Goal: Information Seeking & Learning: Find specific fact

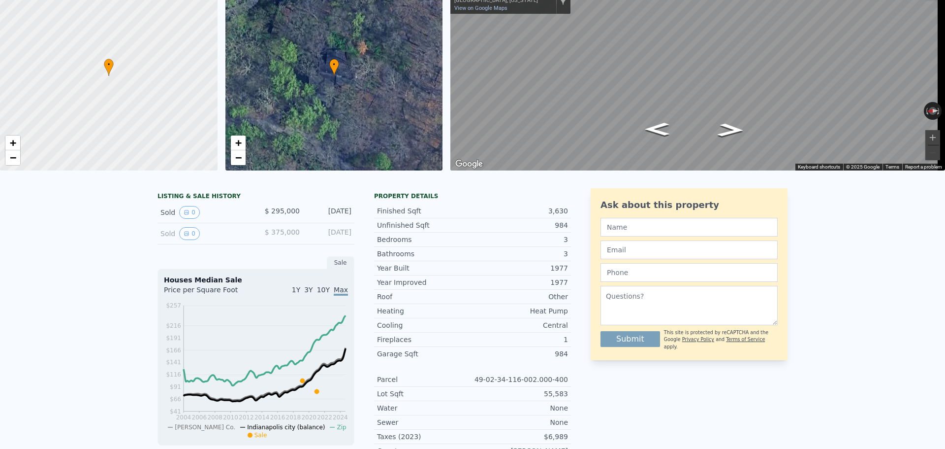
scroll to position [11, 0]
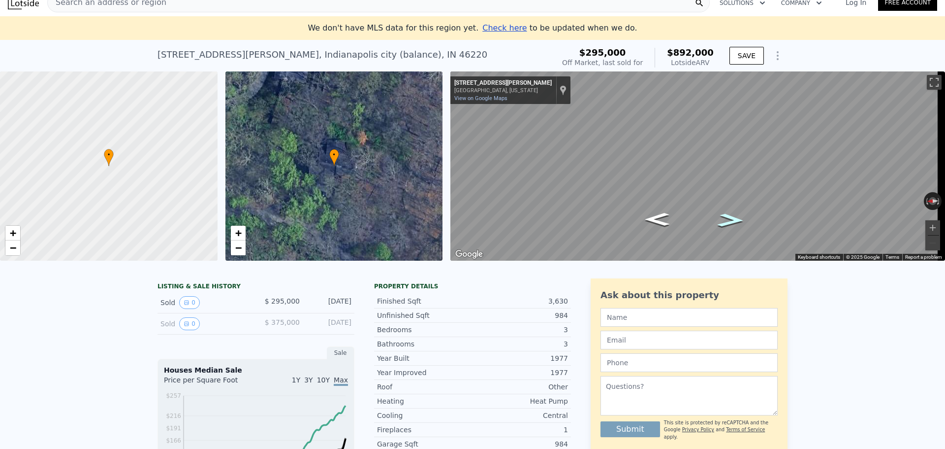
click at [731, 221] on icon "Go South, Johnson Rd" at bounding box center [730, 220] width 49 height 20
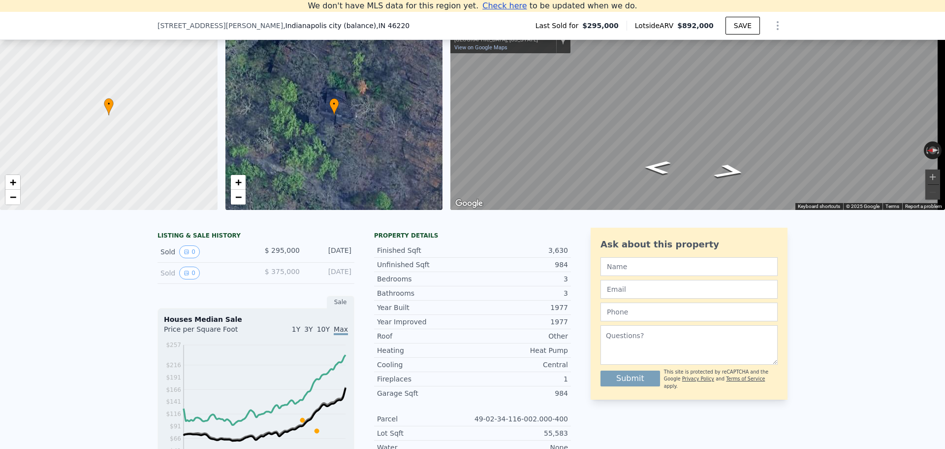
scroll to position [98, 0]
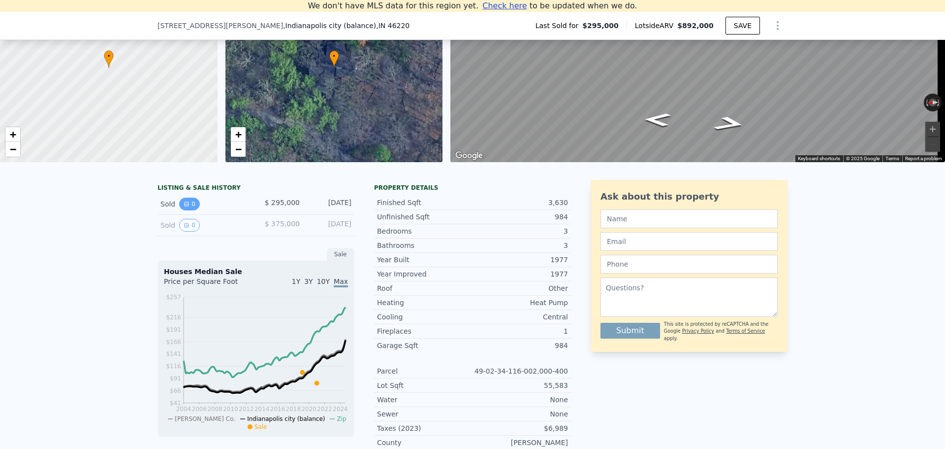
click at [182, 210] on button "0" at bounding box center [189, 203] width 21 height 13
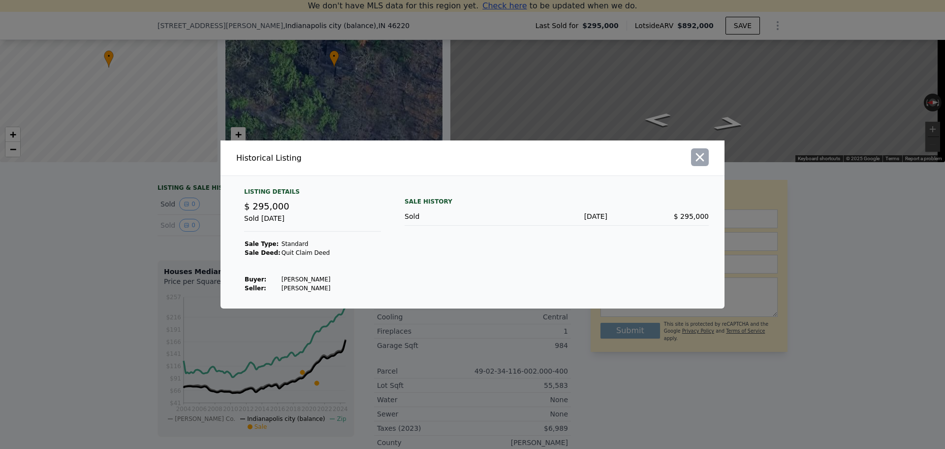
click at [701, 156] on icon "button" at bounding box center [700, 157] width 8 height 8
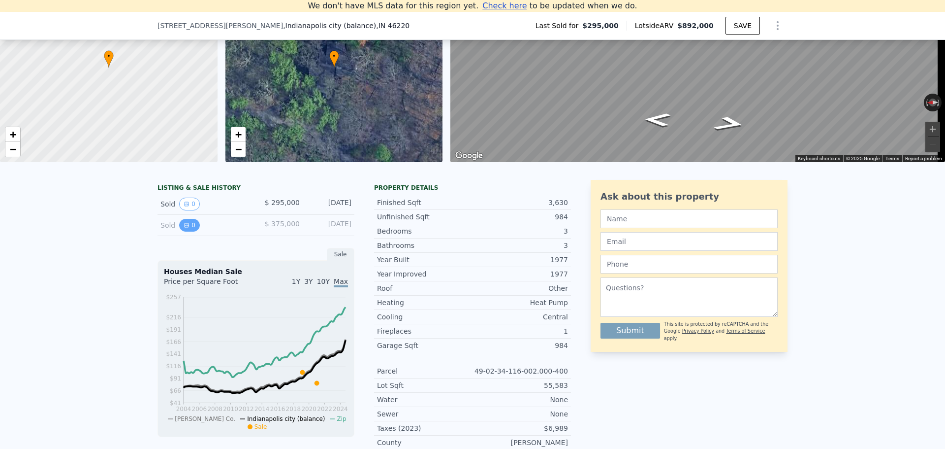
click at [191, 231] on button "0" at bounding box center [189, 225] width 21 height 13
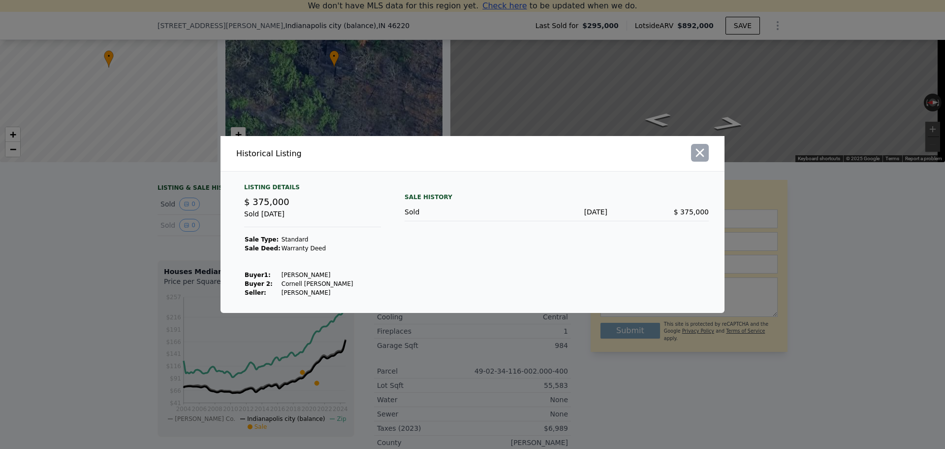
click at [698, 150] on icon "button" at bounding box center [700, 153] width 8 height 8
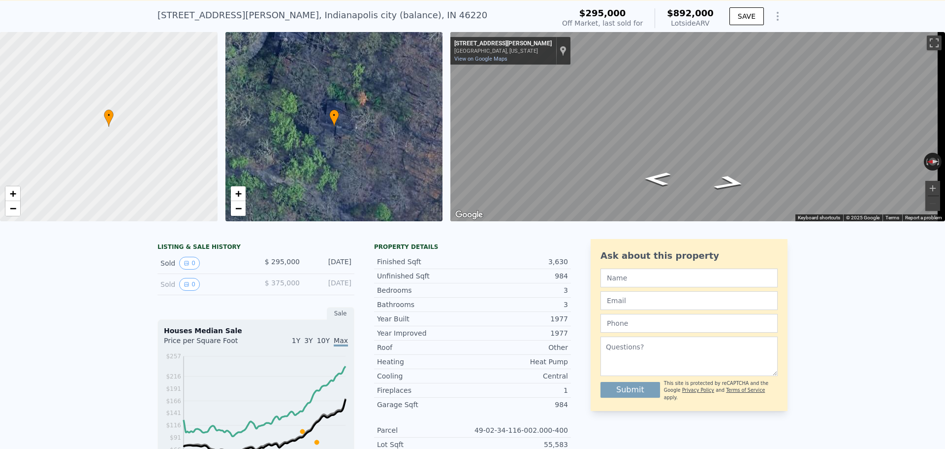
scroll to position [11, 0]
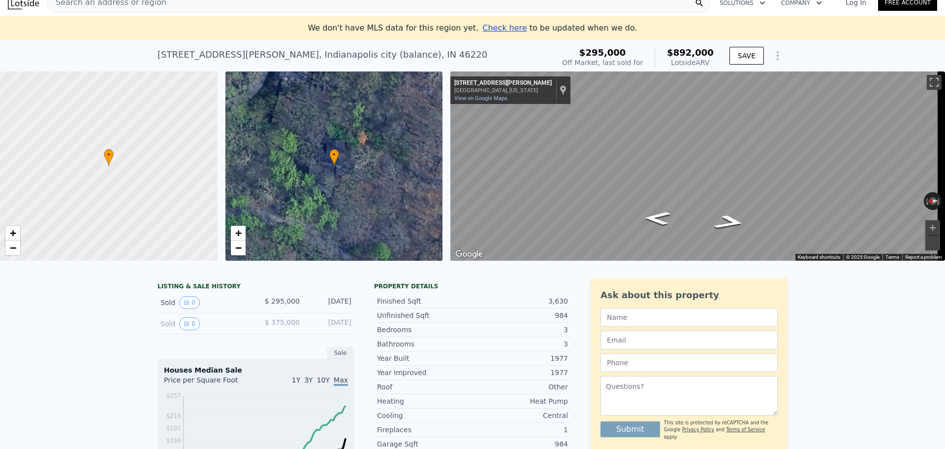
click at [333, 178] on div "• + −" at bounding box center [334, 165] width 218 height 189
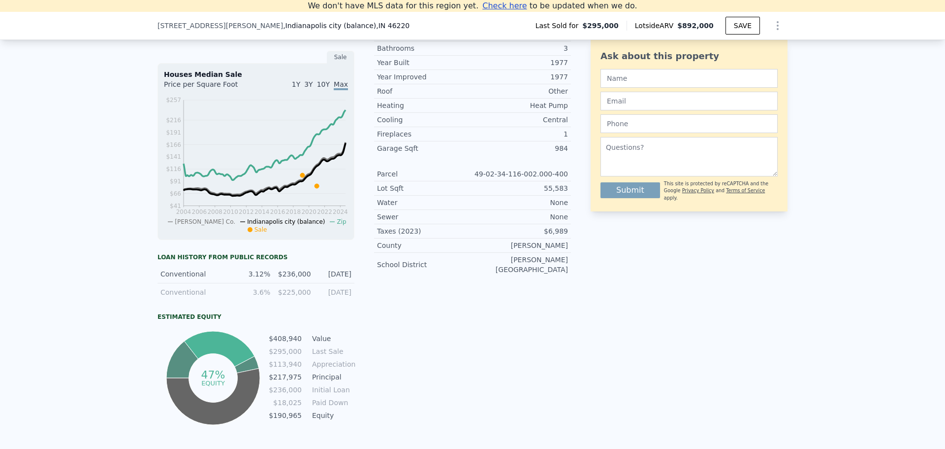
scroll to position [148, 0]
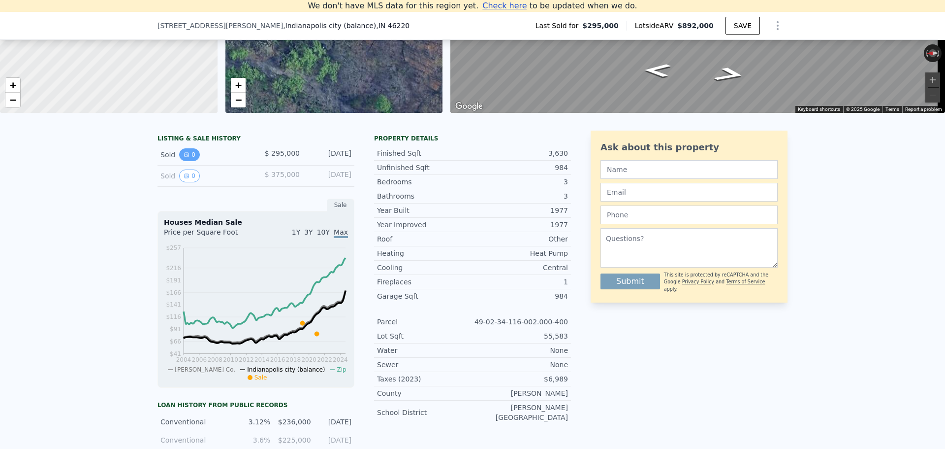
click at [188, 161] on button "0" at bounding box center [189, 154] width 21 height 13
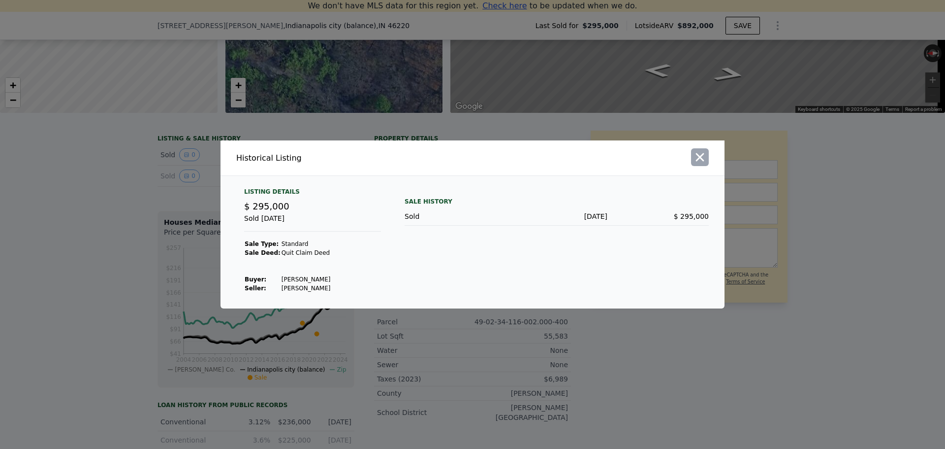
click at [705, 152] on icon "button" at bounding box center [700, 157] width 14 height 14
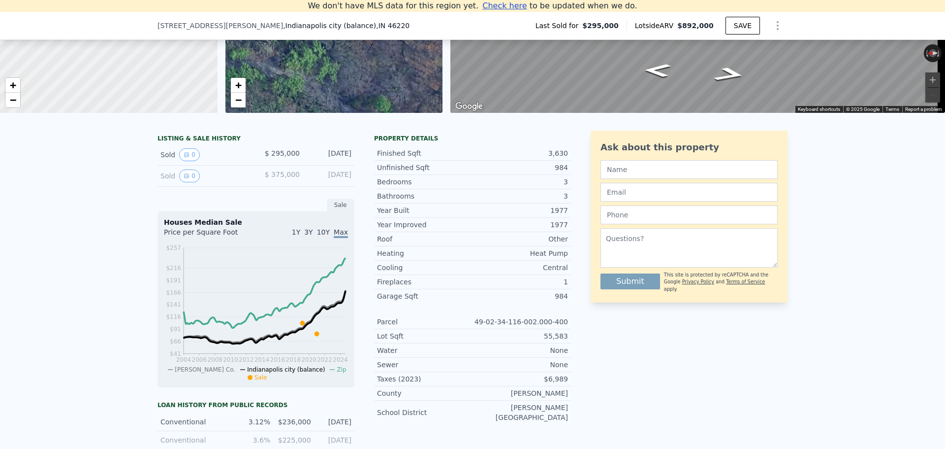
click at [271, 157] on span "$ 295,000" at bounding box center [282, 153] width 35 height 8
click at [272, 174] on div "Sold 0 $ 375,000 [DATE]" at bounding box center [256, 175] width 197 height 21
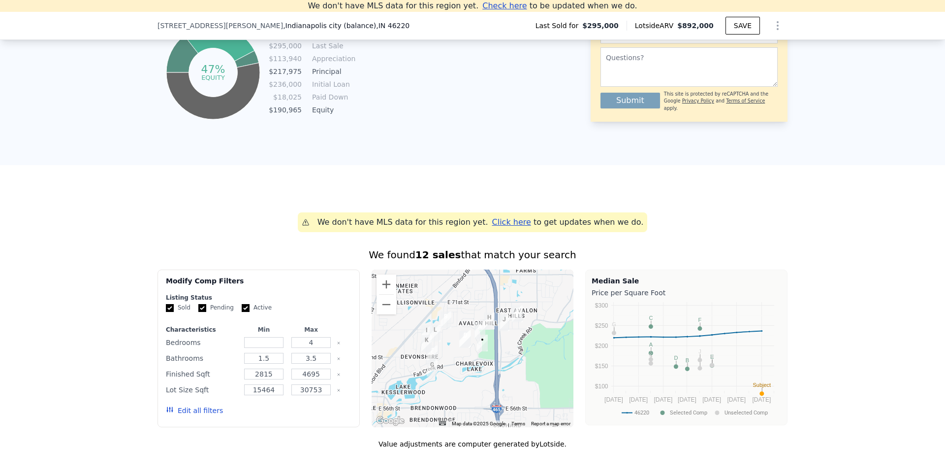
scroll to position [443, 0]
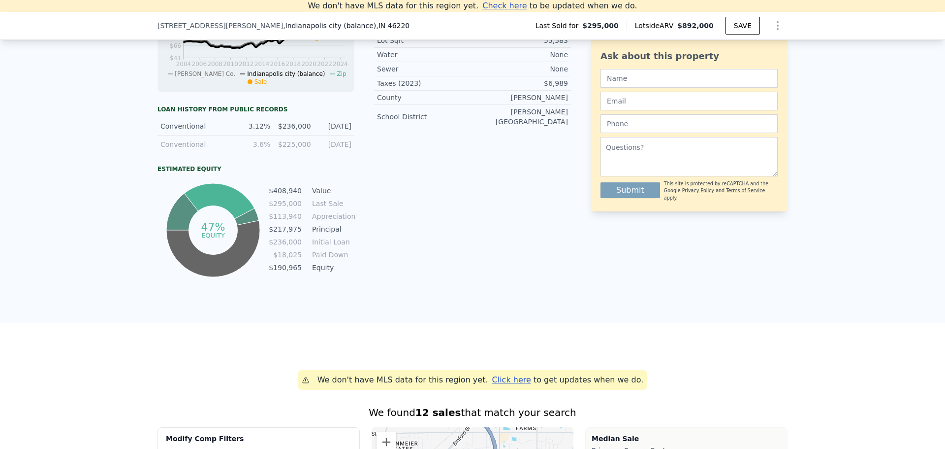
click at [201, 131] on div "Conventional" at bounding box center [194, 126] width 69 height 10
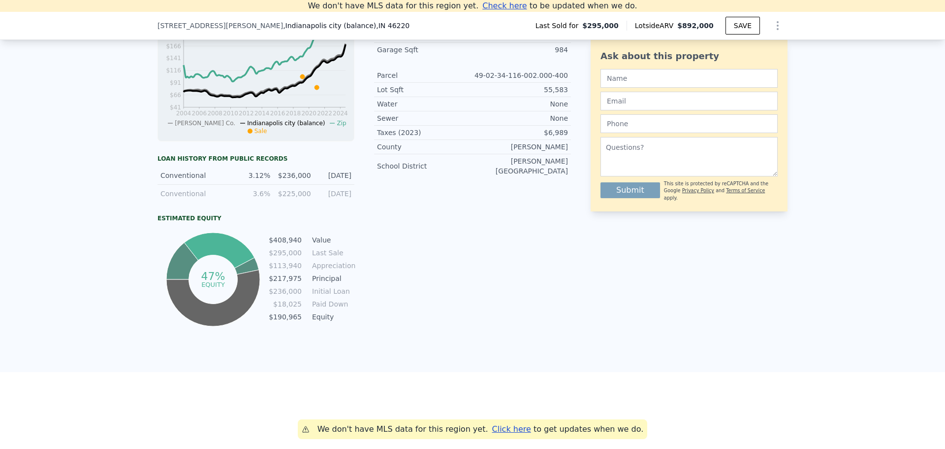
scroll to position [197, 0]
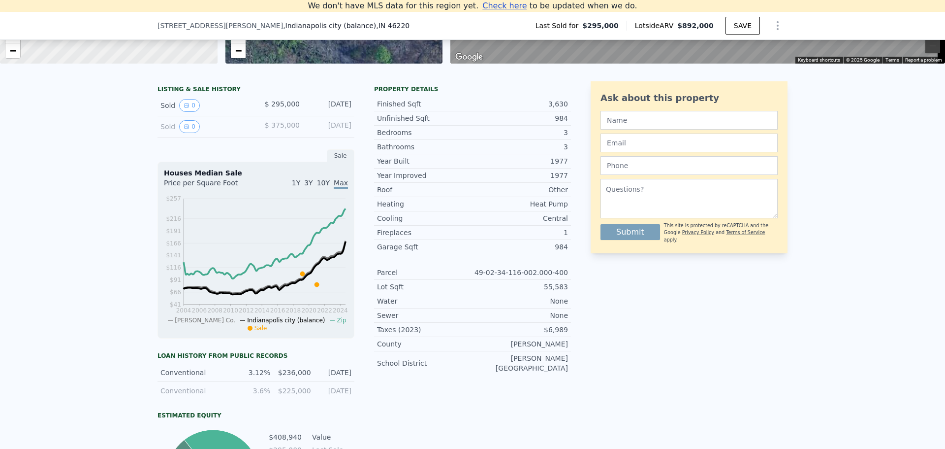
click at [308, 112] on div "[DATE]" at bounding box center [330, 105] width 44 height 13
click at [330, 112] on div "[DATE]" at bounding box center [330, 105] width 44 height 13
click at [313, 133] on div "[DATE]" at bounding box center [330, 126] width 44 height 13
drag, startPoint x: 336, startPoint y: 134, endPoint x: 315, endPoint y: 134, distance: 20.7
click at [335, 133] on div "[DATE]" at bounding box center [330, 126] width 44 height 13
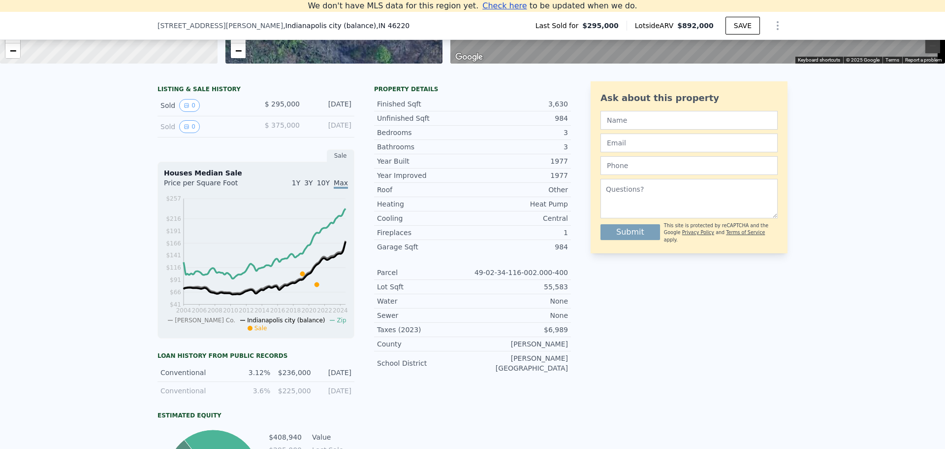
click at [278, 129] on span "$ 375,000" at bounding box center [282, 125] width 35 height 8
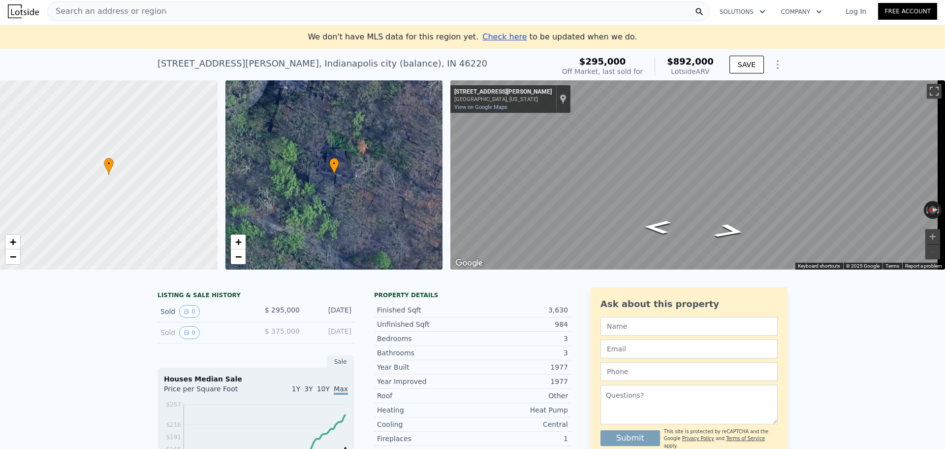
scroll to position [0, 0]
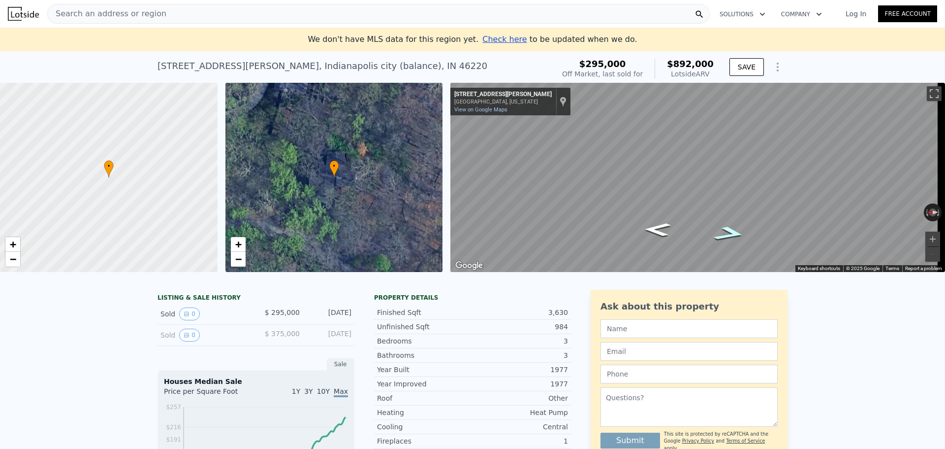
click at [733, 234] on icon "Go South, Johnson Rd" at bounding box center [730, 234] width 58 height 22
click at [730, 237] on icon "Go Southwest, Johnson Rd" at bounding box center [725, 236] width 70 height 23
click at [240, 246] on span "+" at bounding box center [238, 244] width 6 height 12
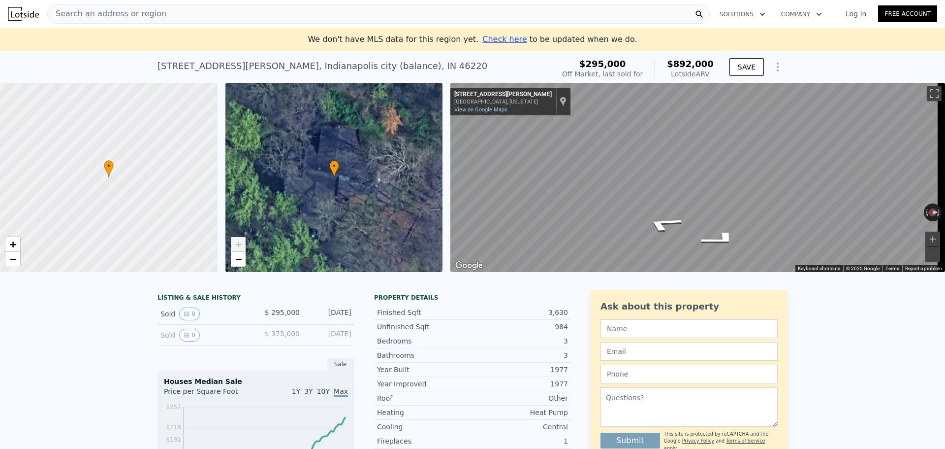
click at [240, 246] on span "+" at bounding box center [238, 244] width 6 height 12
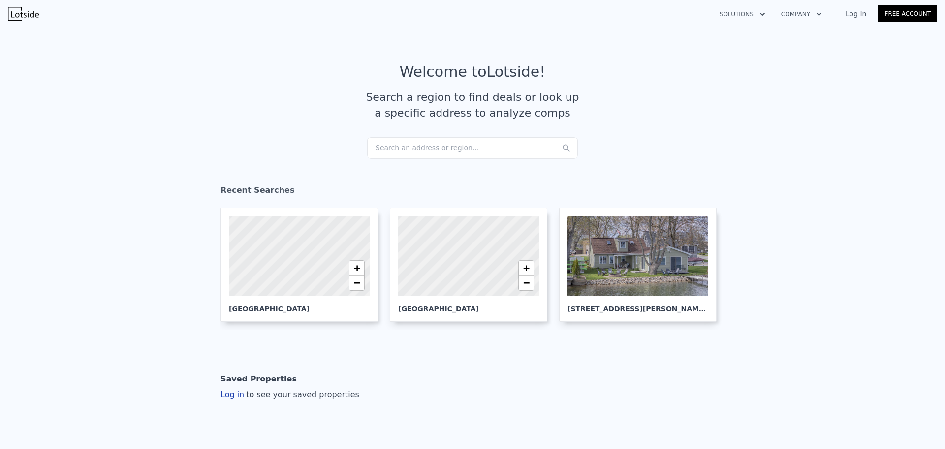
click at [439, 145] on div "Search an address or region..." at bounding box center [472, 148] width 211 height 22
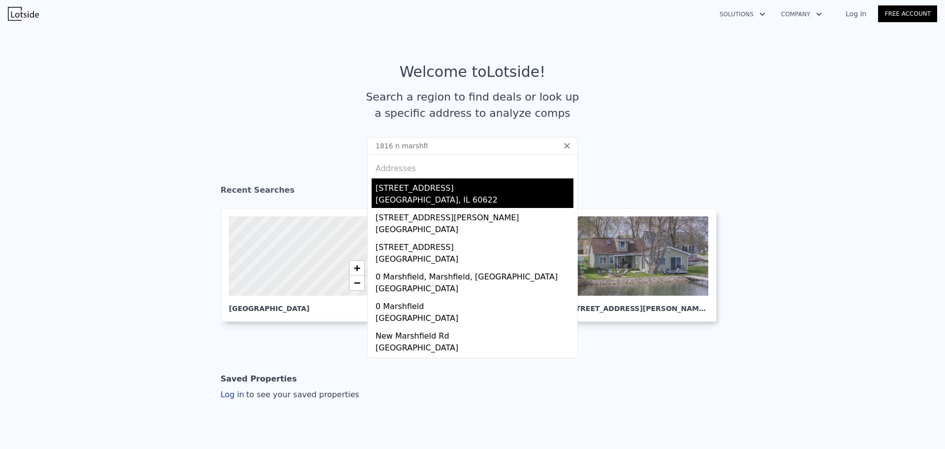
type input "1816 n marshfi"
click at [426, 197] on div "Chicago, IL 60622" at bounding box center [475, 201] width 198 height 14
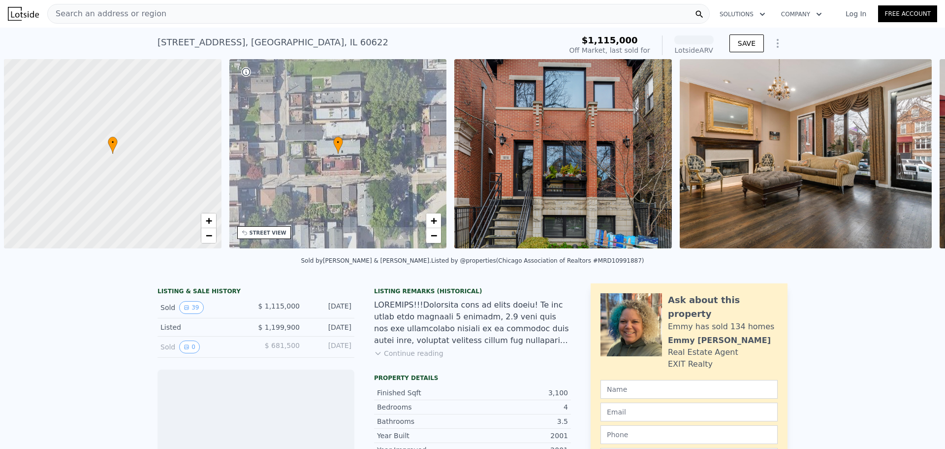
scroll to position [0, 4]
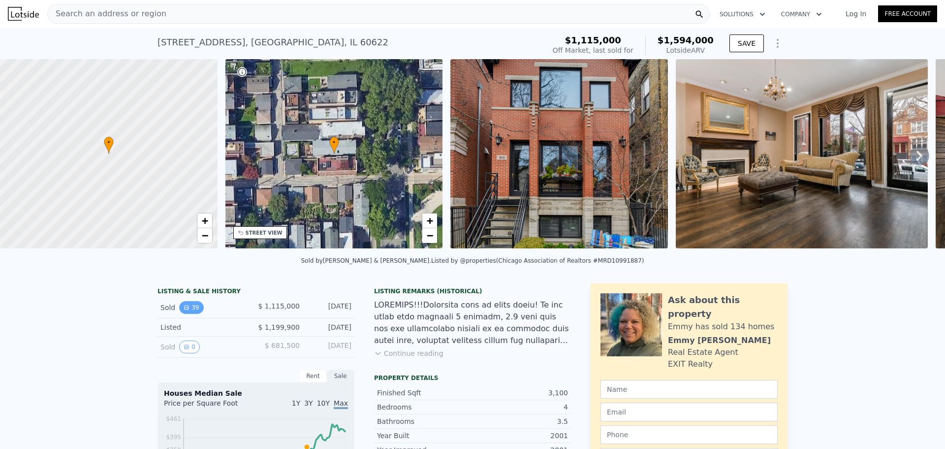
click at [184, 310] on icon "View historical data" at bounding box center [187, 307] width 6 height 6
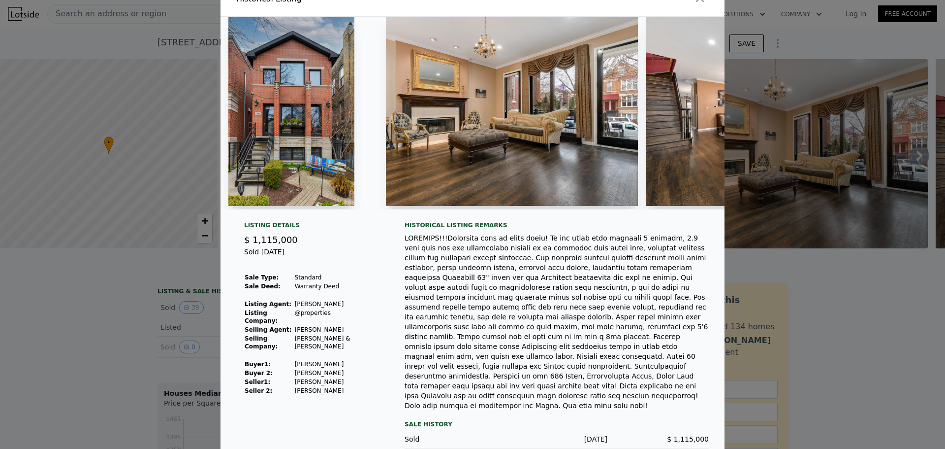
scroll to position [29, 0]
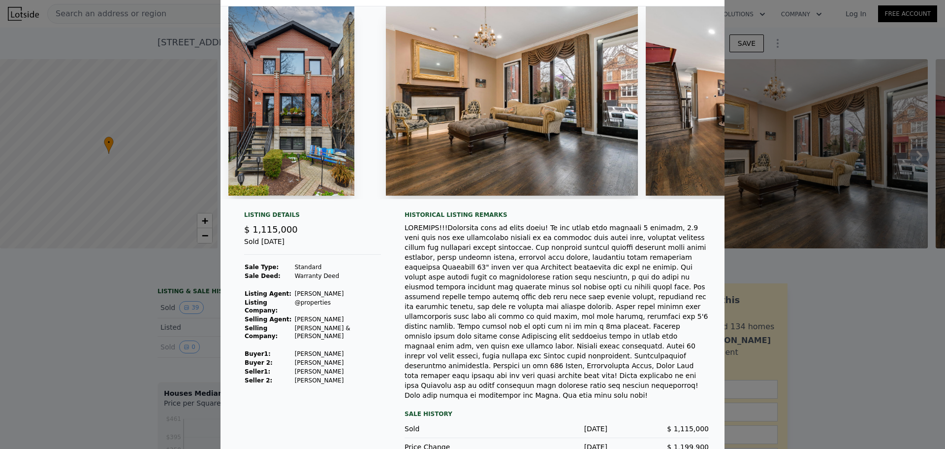
click at [511, 127] on img at bounding box center [512, 100] width 252 height 189
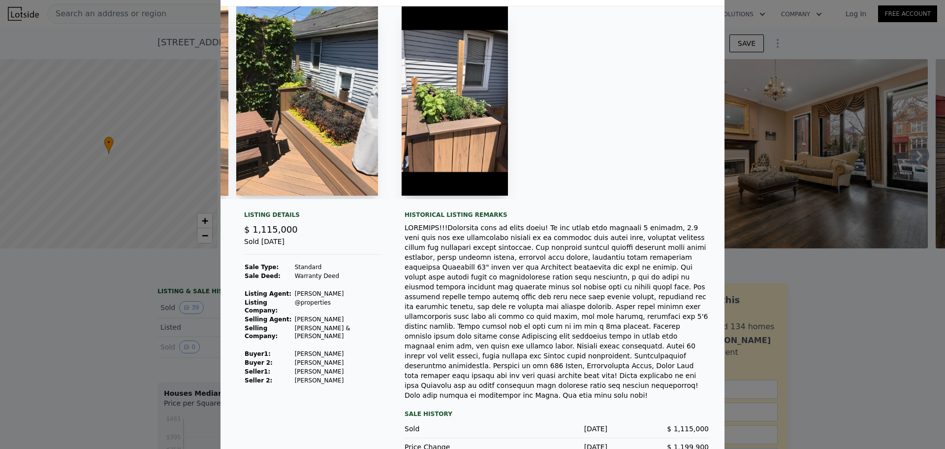
scroll to position [26, 0]
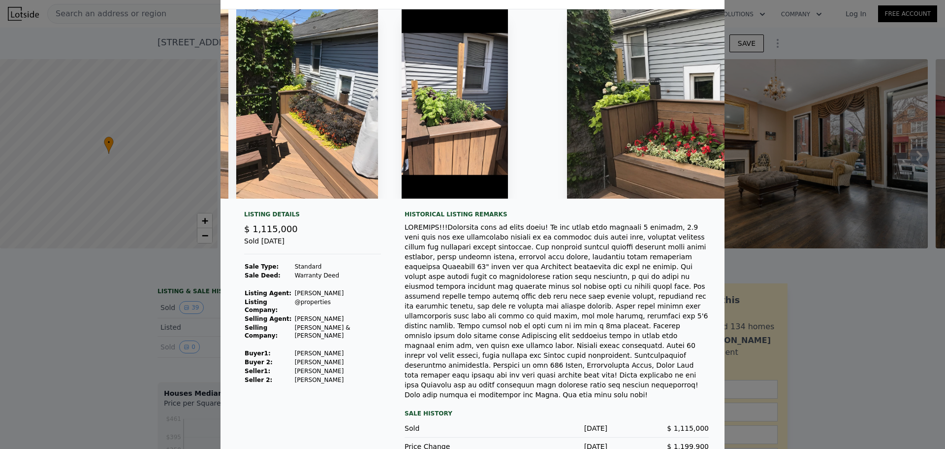
click at [486, 315] on div at bounding box center [557, 310] width 304 height 177
click at [86, 352] on div at bounding box center [472, 224] width 945 height 449
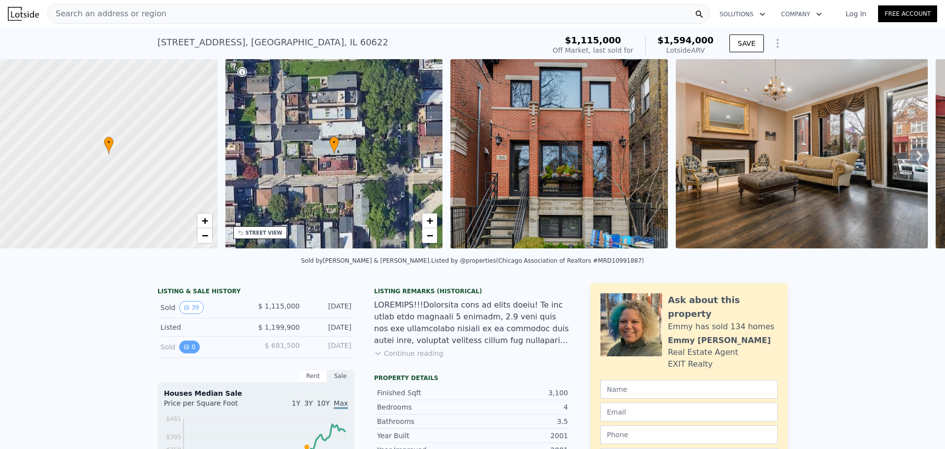
click at [190, 353] on button "0" at bounding box center [189, 346] width 21 height 13
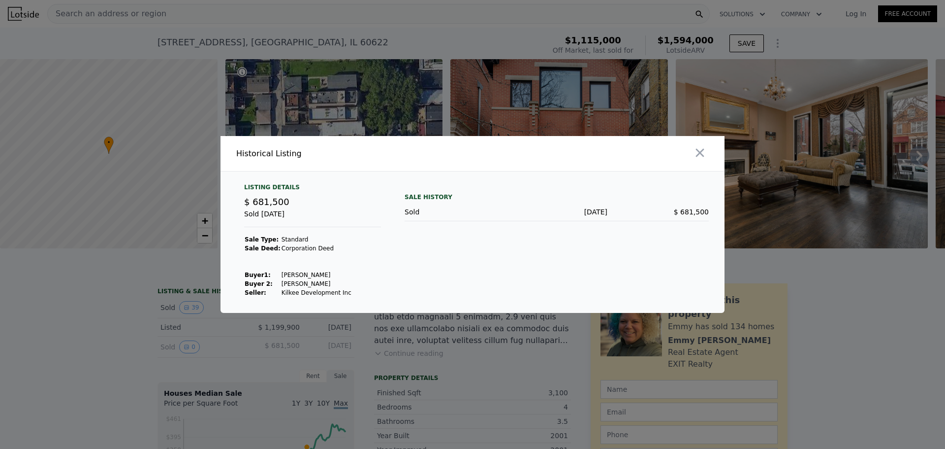
click at [195, 321] on div at bounding box center [472, 224] width 945 height 449
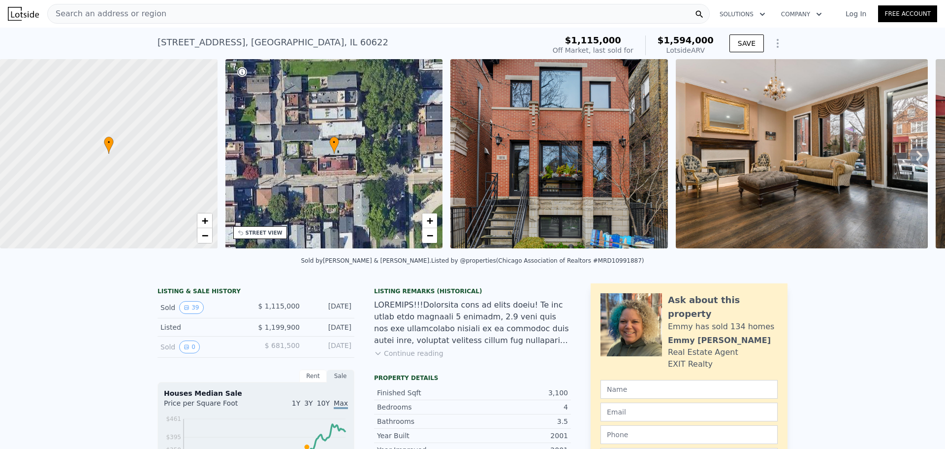
click at [324, 351] on div "Jun 18, 2001" at bounding box center [330, 346] width 44 height 13
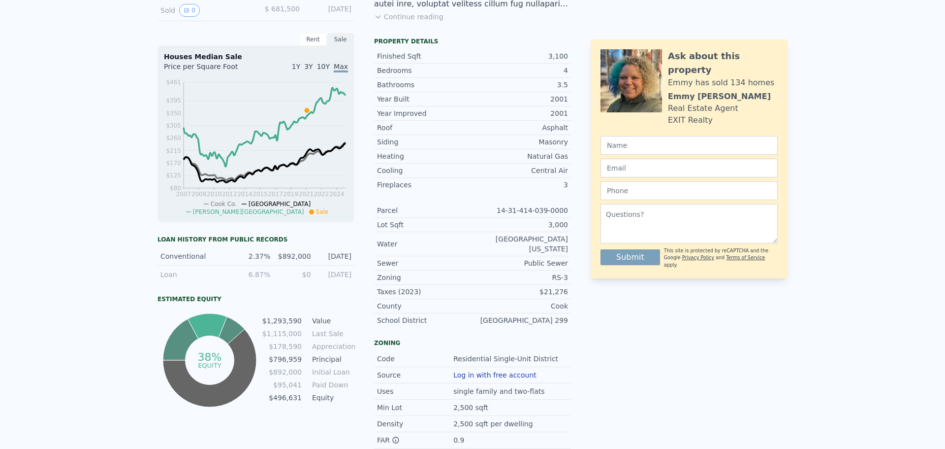
scroll to position [0, 0]
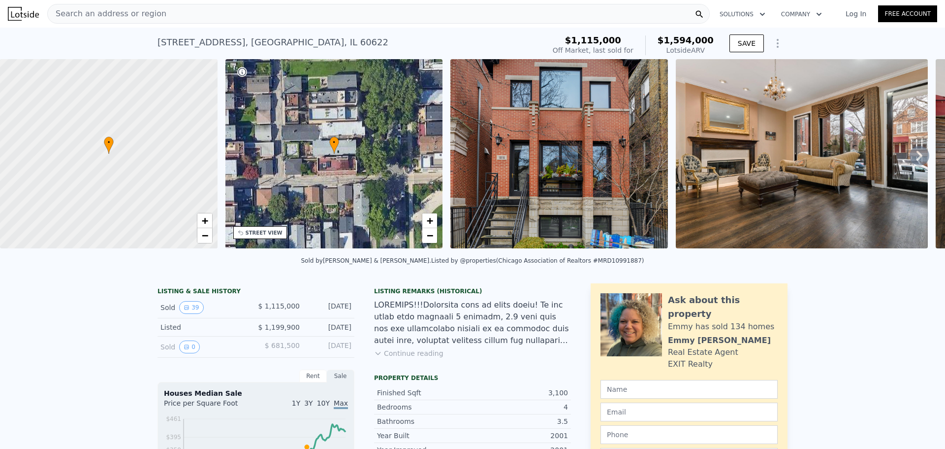
drag, startPoint x: 827, startPoint y: 313, endPoint x: 812, endPoint y: 144, distance: 169.5
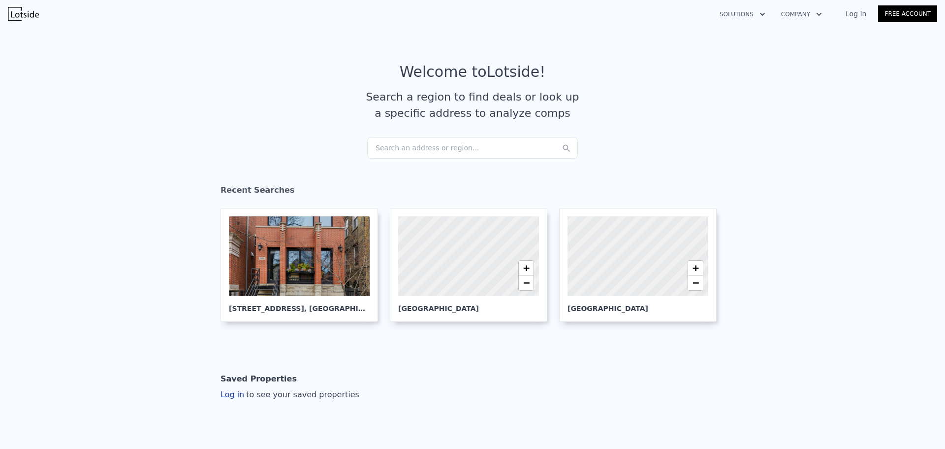
drag, startPoint x: 876, startPoint y: 0, endPoint x: 686, endPoint y: 59, distance: 198.9
click at [721, 69] on article "Welcome to Lotside ! Search a region to find deals or look up a specific addres…" at bounding box center [473, 100] width 630 height 74
click at [417, 148] on div "Search an address or region..." at bounding box center [472, 148] width 211 height 22
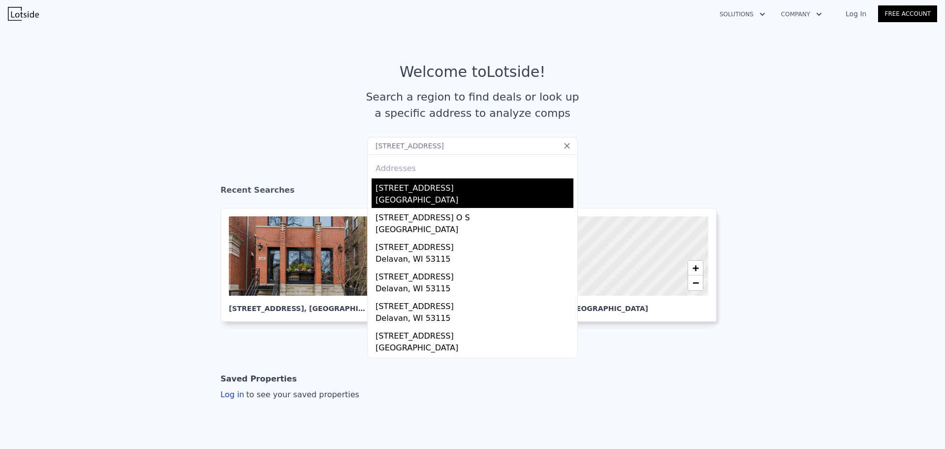
type input "2572 North Shore Dr, Delavan, WI 53115"
click at [431, 193] on div "2572 N Shore Dr" at bounding box center [475, 186] width 198 height 16
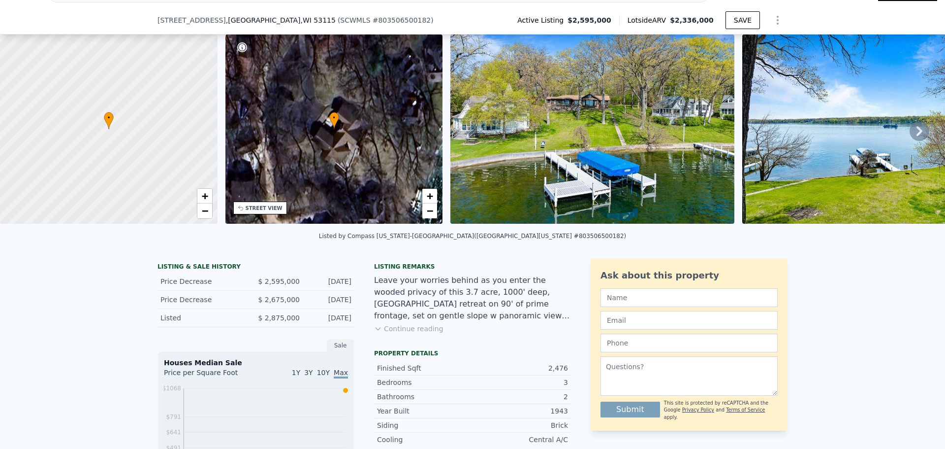
scroll to position [95, 0]
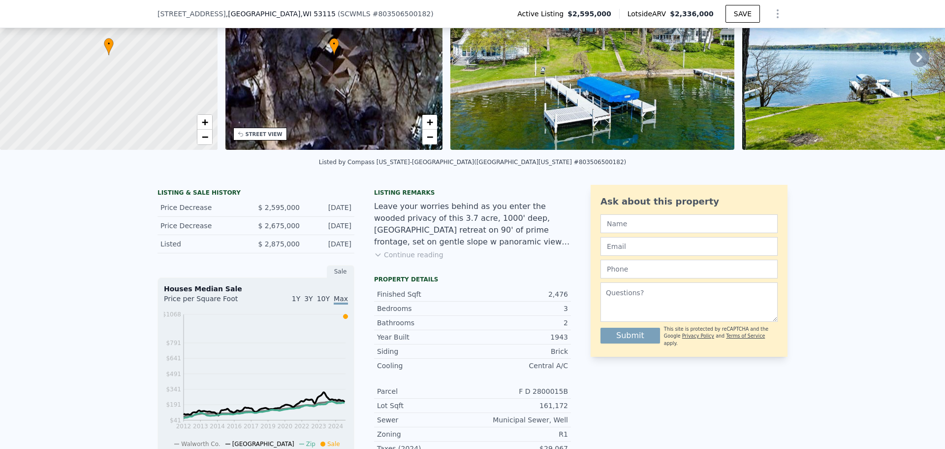
click at [256, 249] on div "$ 2,875,000" at bounding box center [278, 244] width 44 height 10
click at [301, 253] on div "Listed $ 2,875,000 Dec 5, 2024" at bounding box center [256, 244] width 197 height 18
click at [257, 248] on div "$ 2,875,000" at bounding box center [278, 244] width 44 height 10
click at [284, 249] on div "$ 2,875,000" at bounding box center [278, 244] width 44 height 10
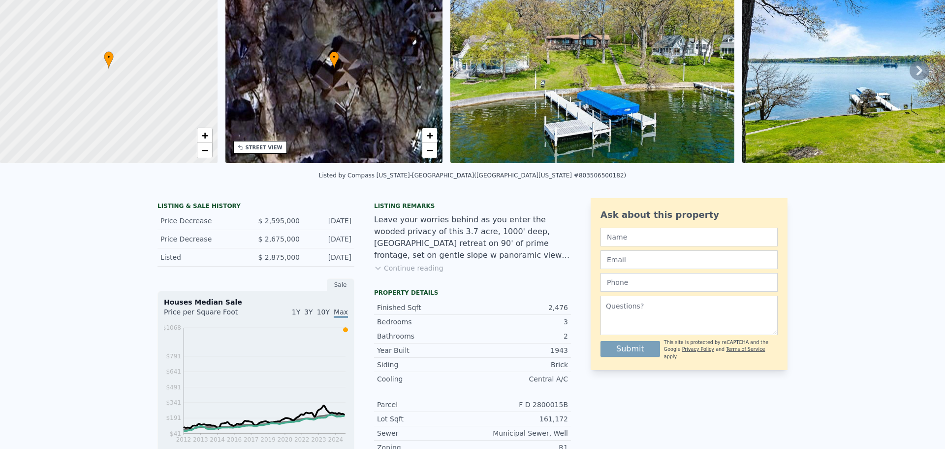
scroll to position [3, 0]
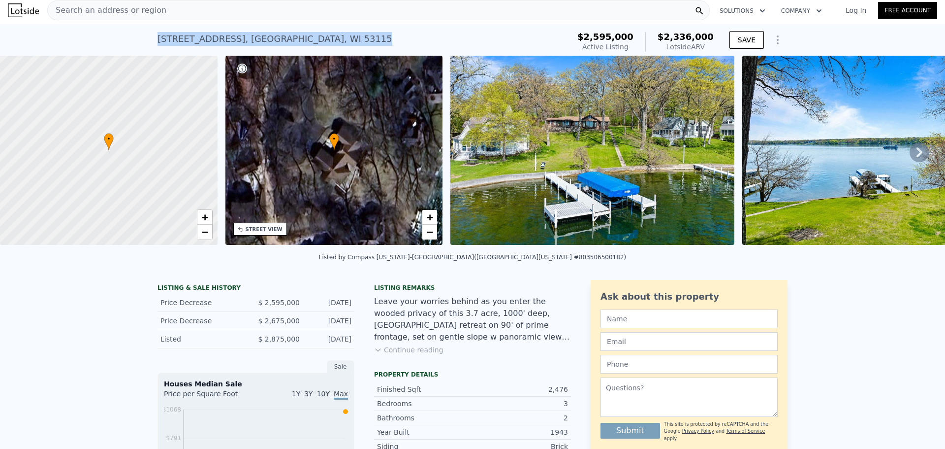
drag, startPoint x: 320, startPoint y: 38, endPoint x: 151, endPoint y: 39, distance: 169.4
click at [151, 39] on div "2572 N Shore Dr , Delavan Lake , WI 53115 Active at $2.595m (~ARV $2.336m ) $2,…" at bounding box center [472, 40] width 945 height 32
copy div "2572 N Shore Dr , Delavan Lake , WI 53115"
